Goal: Information Seeking & Learning: Learn about a topic

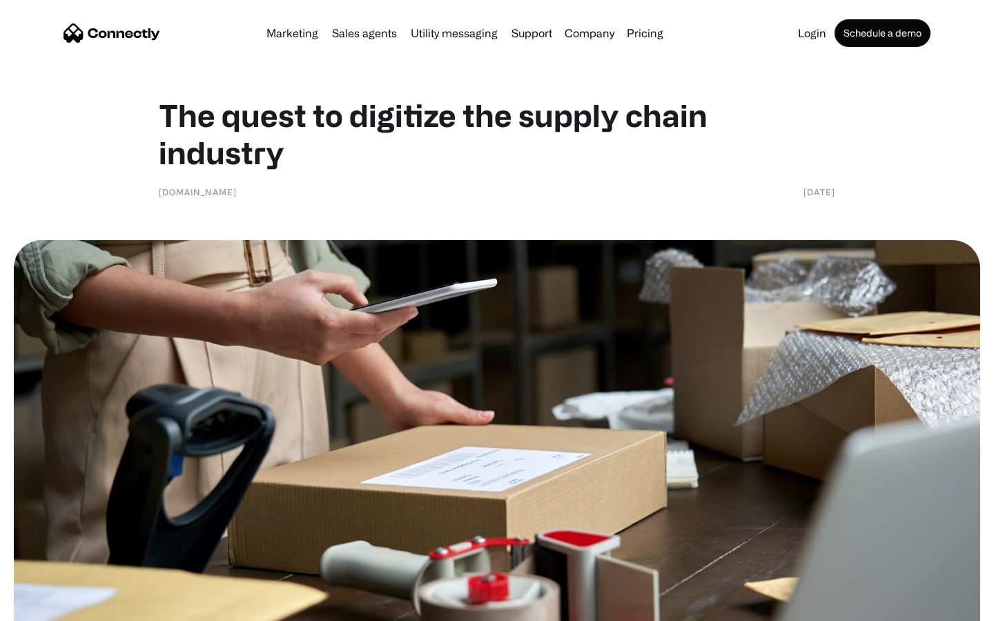
scroll to position [1757, 0]
